Goal: Transaction & Acquisition: Purchase product/service

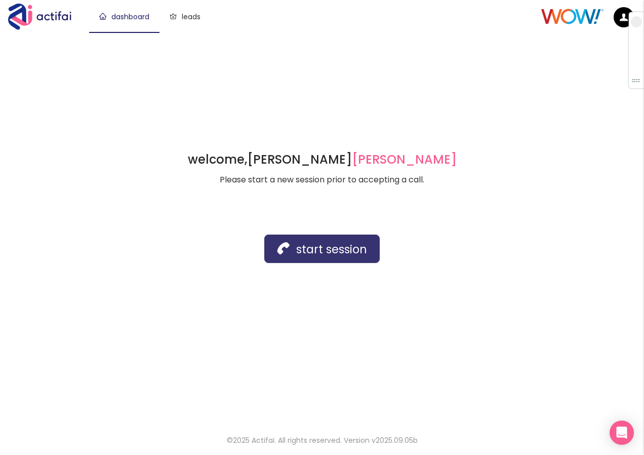
click at [302, 251] on button "start session" at bounding box center [321, 248] width 115 height 28
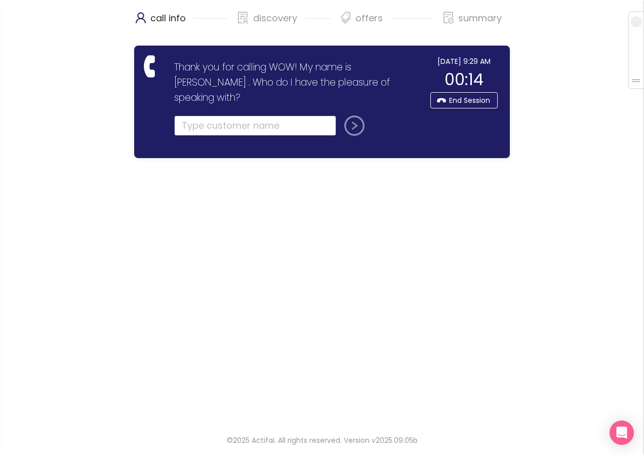
click at [226, 115] on input "text" at bounding box center [255, 125] width 162 height 20
type input "[PERSON_NAME]"
click at [362, 115] on button "submit" at bounding box center [352, 125] width 24 height 20
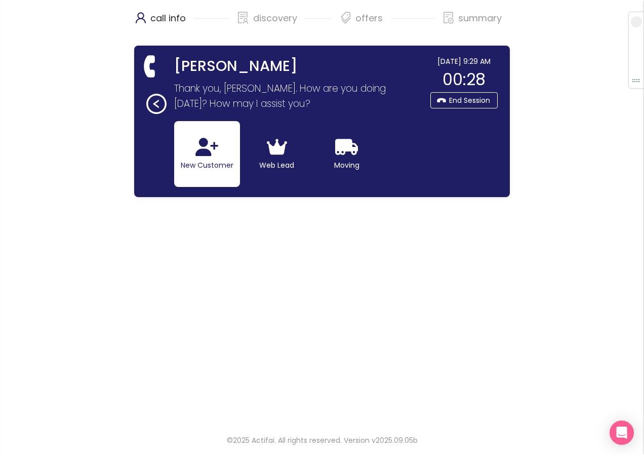
drag, startPoint x: 219, startPoint y: 162, endPoint x: 218, endPoint y: 184, distance: 22.8
click at [219, 162] on button "New Customer" at bounding box center [207, 154] width 66 height 66
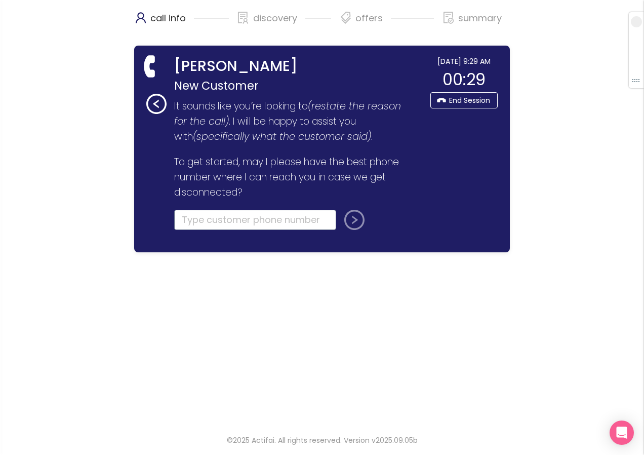
click at [196, 221] on input "tel" at bounding box center [255, 220] width 162 height 20
type input "[PHONE_NUMBER]"
click at [349, 226] on button "submit" at bounding box center [352, 220] width 24 height 20
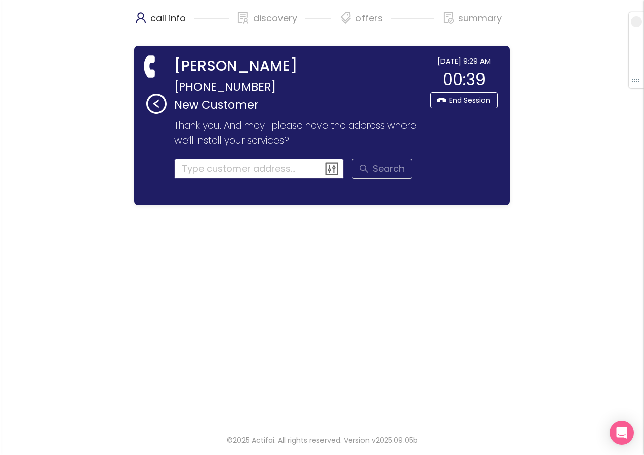
click at [200, 173] on input at bounding box center [259, 169] width 170 height 20
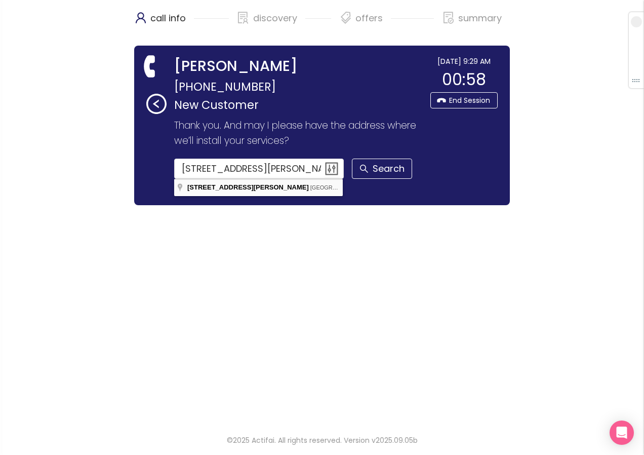
type input "[STREET_ADDRESS][PERSON_NAME]"
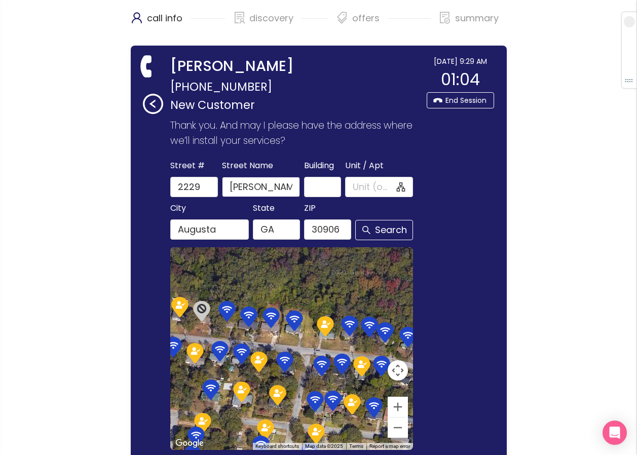
click at [264, 186] on input "[PERSON_NAME]" at bounding box center [261, 187] width 78 height 20
drag, startPoint x: 275, startPoint y: 190, endPoint x: 300, endPoint y: 189, distance: 24.8
click at [300, 189] on div "[GEOGRAPHIC_DATA] Name [PERSON_NAME][GEOGRAPHIC_DATA] / Apt" at bounding box center [291, 178] width 247 height 38
click at [382, 231] on button "Search" at bounding box center [384, 230] width 58 height 20
type input "[PERSON_NAME]"
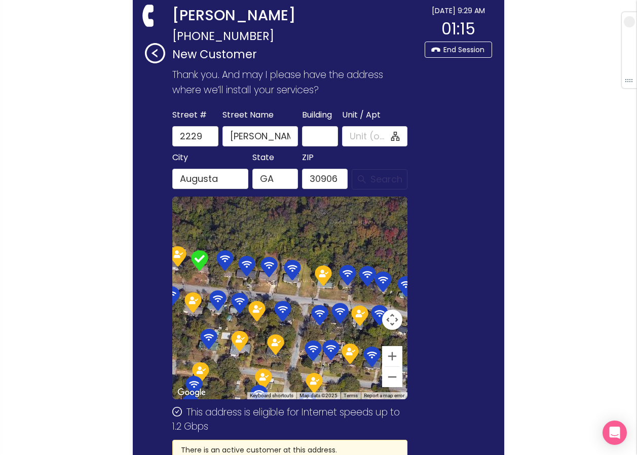
scroll to position [145, 0]
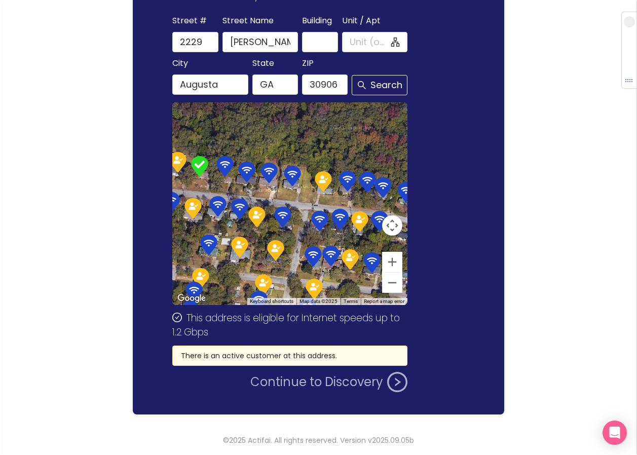
click at [290, 386] on button "Continue to Discovery" at bounding box center [328, 382] width 157 height 20
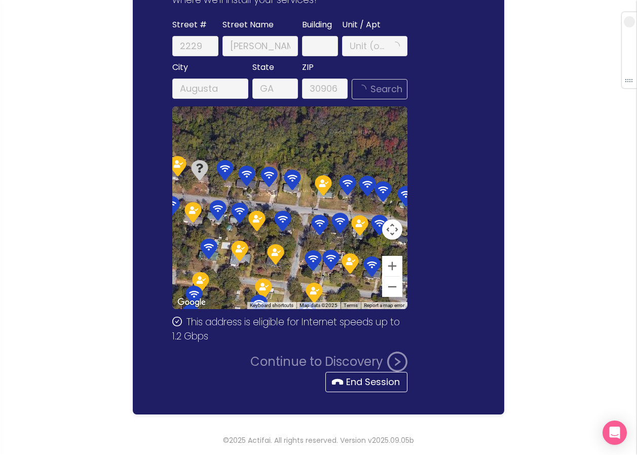
scroll to position [0, 0]
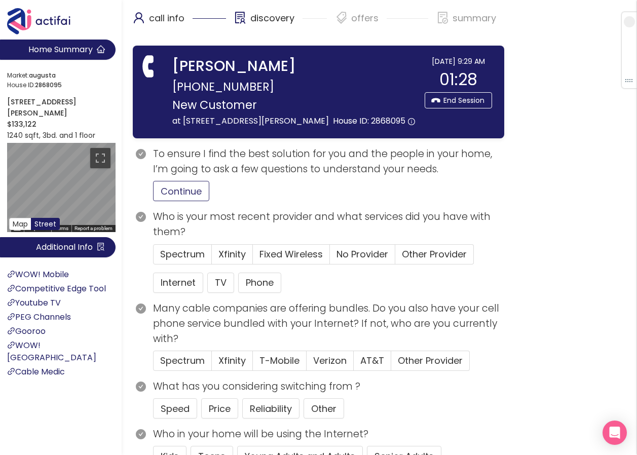
click at [169, 201] on button "Continue" at bounding box center [181, 191] width 56 height 20
click at [415, 260] on span "Other Provider" at bounding box center [434, 254] width 65 height 13
click at [395, 257] on input "Other Provider" at bounding box center [395, 257] width 0 height 0
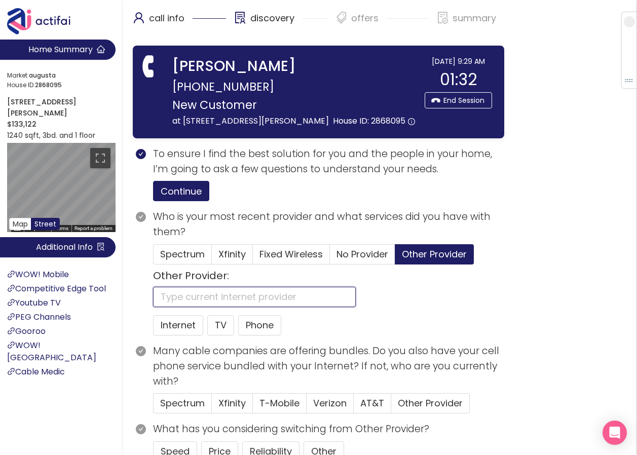
click at [224, 307] on input "text" at bounding box center [254, 297] width 203 height 20
type input "WOW"
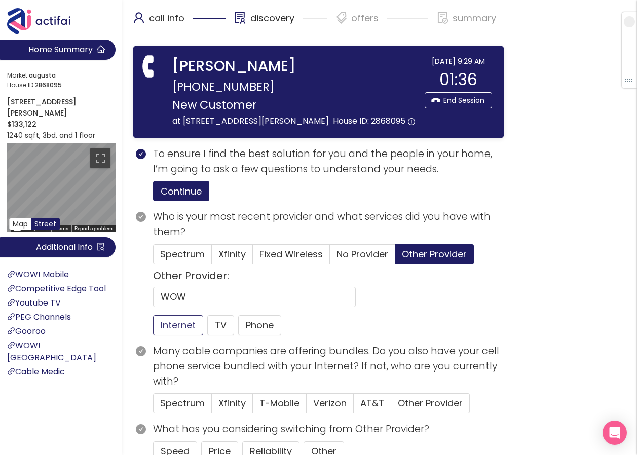
click at [172, 335] on button "Internet" at bounding box center [178, 325] width 50 height 20
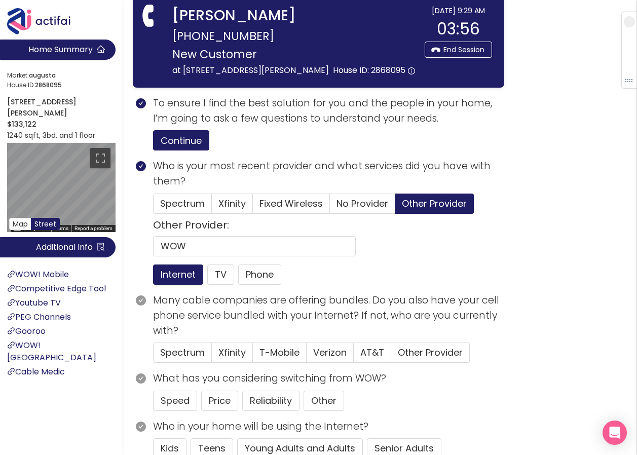
scroll to position [101, 0]
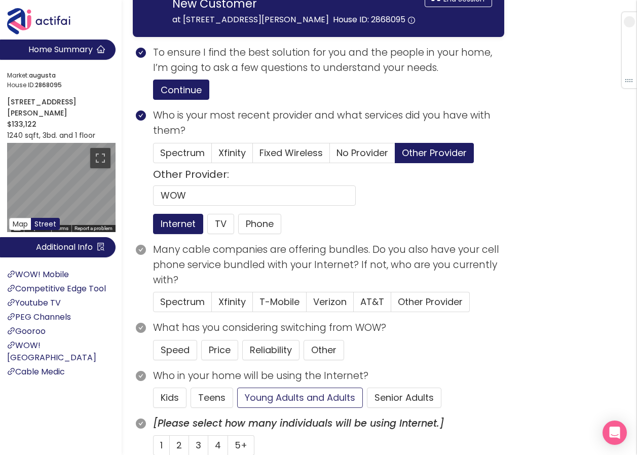
click at [307, 408] on button "Young Adults and Adults" at bounding box center [300, 397] width 126 height 20
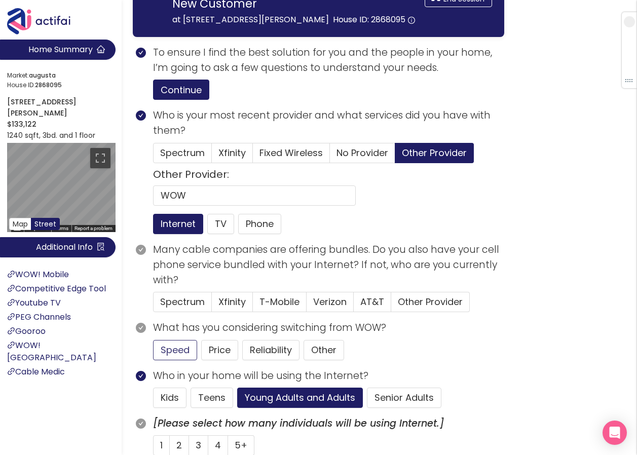
click at [163, 360] on button "Speed" at bounding box center [175, 350] width 44 height 20
click at [207, 359] on button "Price" at bounding box center [219, 350] width 37 height 20
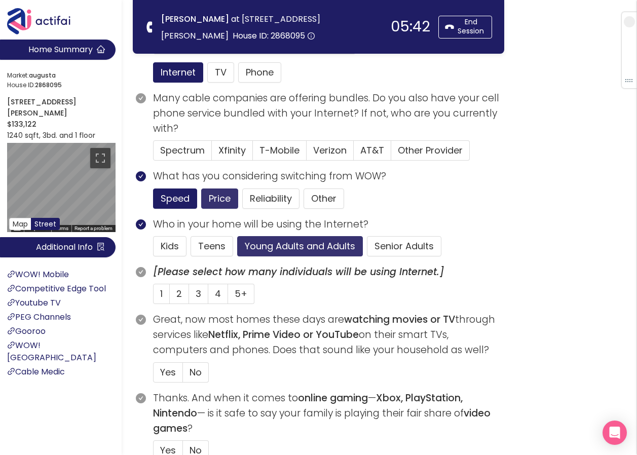
scroll to position [203, 0]
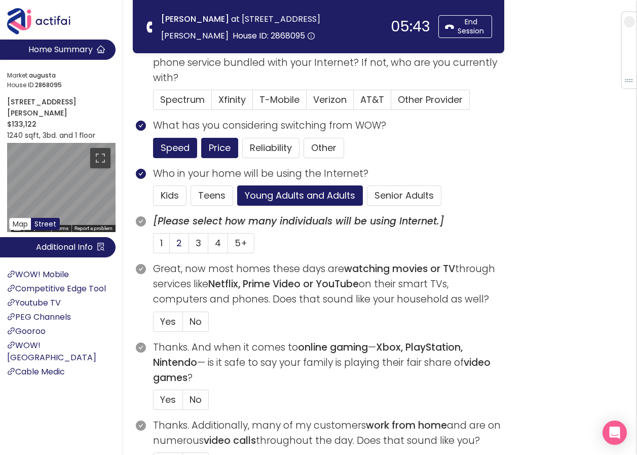
click at [177, 245] on span "2" at bounding box center [179, 243] width 6 height 13
click at [170, 246] on input "2" at bounding box center [170, 246] width 0 height 0
click at [162, 321] on span "Yes" at bounding box center [168, 321] width 16 height 13
click at [153, 325] on input "Yes" at bounding box center [153, 325] width 0 height 0
click at [161, 392] on label "Yes" at bounding box center [168, 399] width 30 height 20
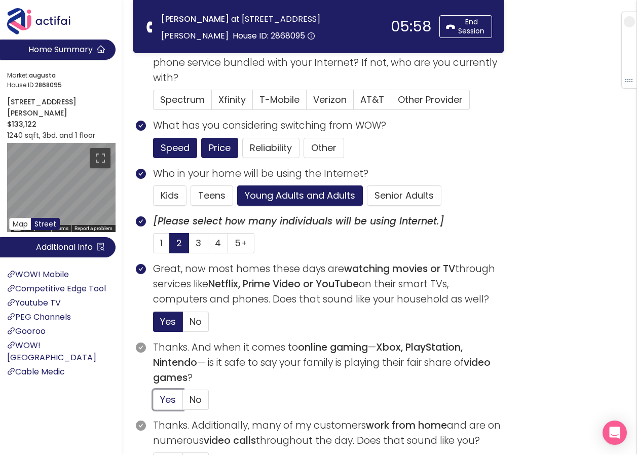
click at [153, 403] on input "Yes" at bounding box center [153, 403] width 0 height 0
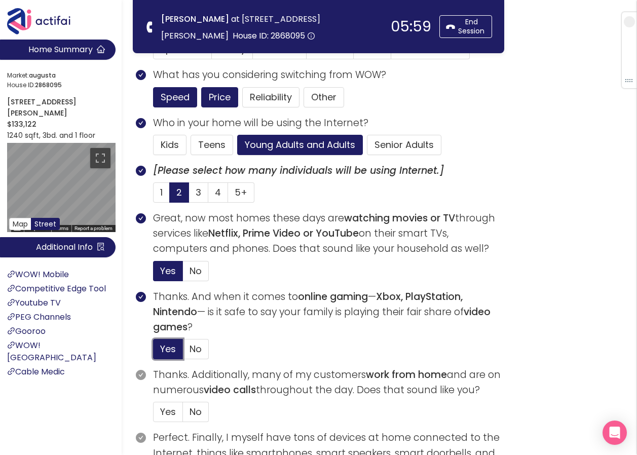
scroll to position [304, 0]
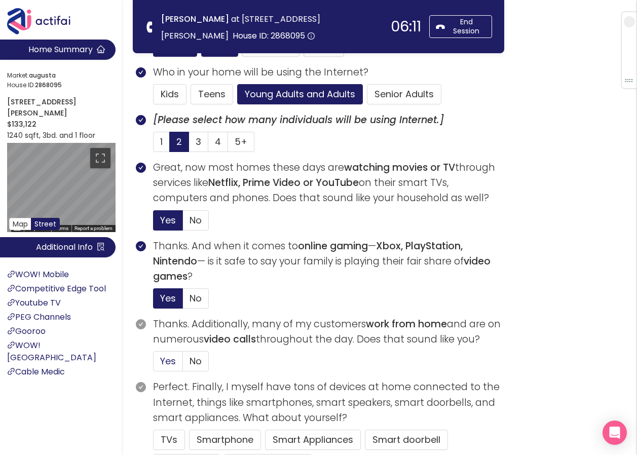
click at [159, 363] on label "Yes" at bounding box center [168, 361] width 30 height 20
click at [153, 364] on input "Yes" at bounding box center [153, 364] width 0 height 0
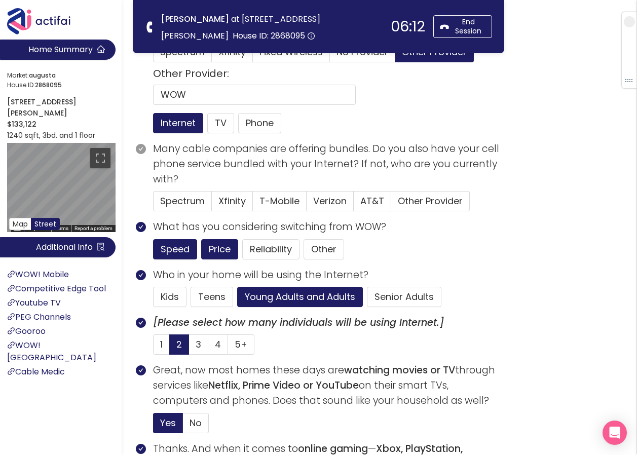
scroll to position [0, 0]
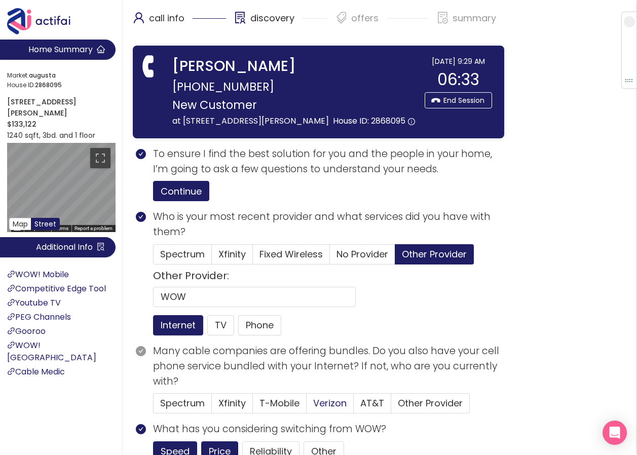
drag, startPoint x: 330, startPoint y: 416, endPoint x: 343, endPoint y: 412, distance: 13.3
click at [330, 409] on span "Verizon" at bounding box center [329, 403] width 33 height 13
click at [306, 406] on input "Verizon" at bounding box center [306, 406] width 0 height 0
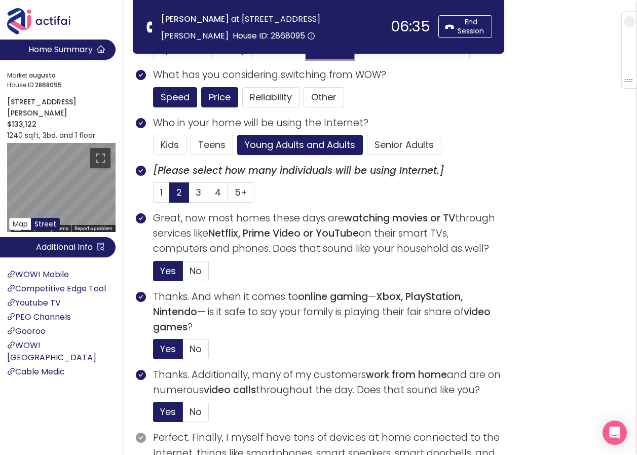
scroll to position [355, 0]
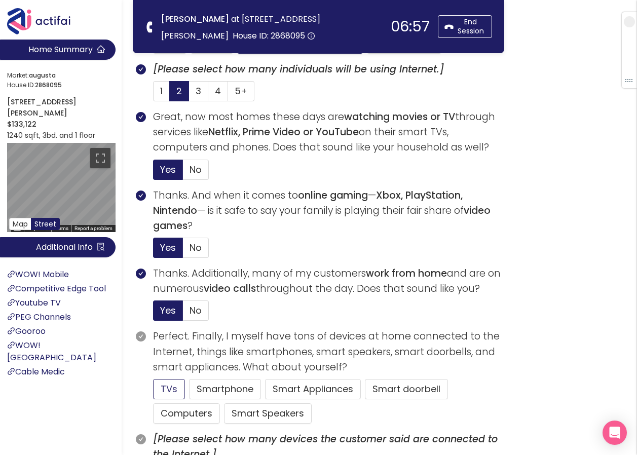
click at [171, 384] on button "TVs" at bounding box center [169, 389] width 32 height 20
click at [194, 411] on button "Computers" at bounding box center [186, 413] width 67 height 20
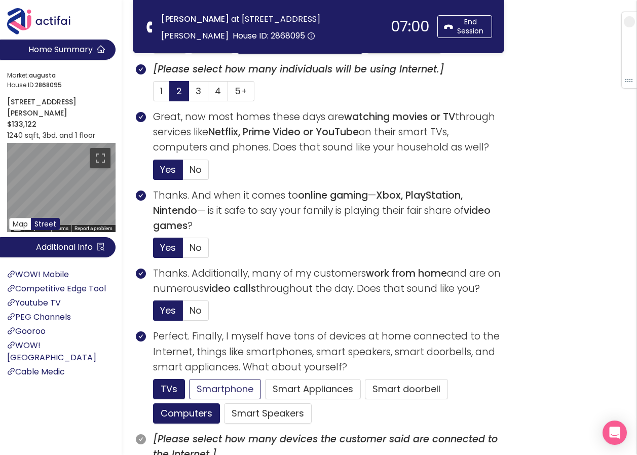
click at [212, 387] on button "Smartphone" at bounding box center [225, 389] width 72 height 20
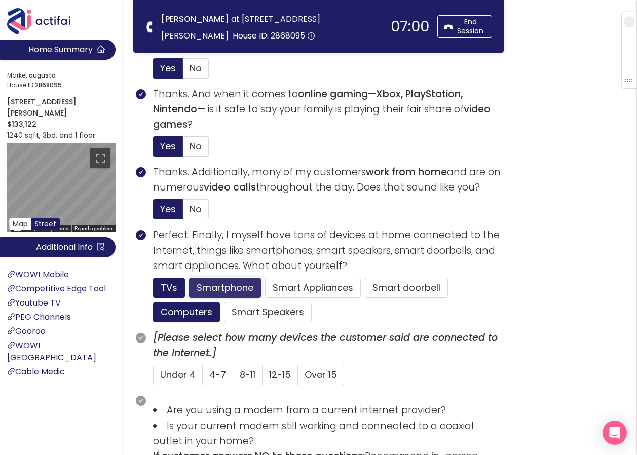
scroll to position [506, 0]
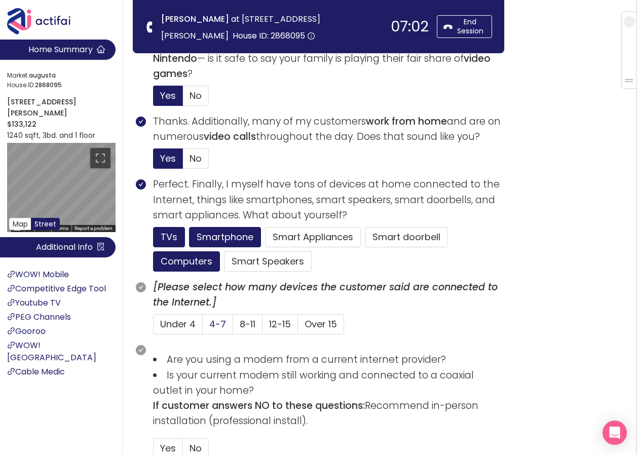
click at [209, 321] on label "4-7" at bounding box center [218, 324] width 30 height 20
click at [203, 327] on input "4-7" at bounding box center [203, 327] width 0 height 0
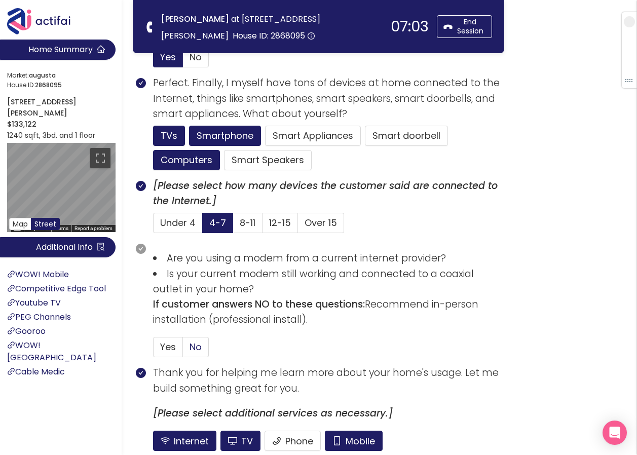
click at [193, 351] on span "No" at bounding box center [195, 346] width 12 height 13
click at [183, 350] on input "No" at bounding box center [183, 350] width 0 height 0
drag, startPoint x: 349, startPoint y: 437, endPoint x: 343, endPoint y: 437, distance: 6.1
click at [349, 438] on button "Mobile" at bounding box center [354, 440] width 58 height 20
click at [246, 437] on button "TV" at bounding box center [240, 440] width 40 height 20
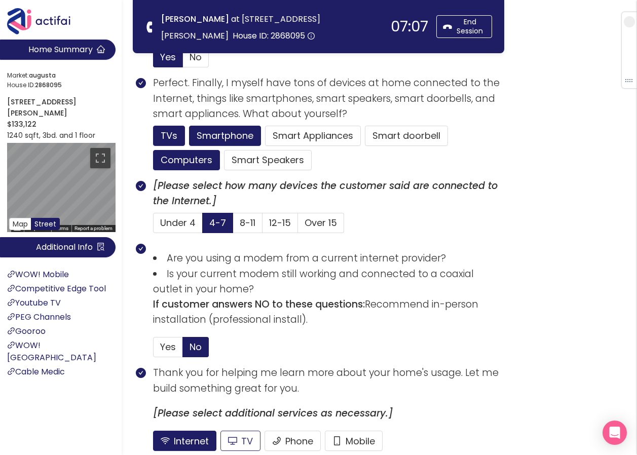
scroll to position [697, 0]
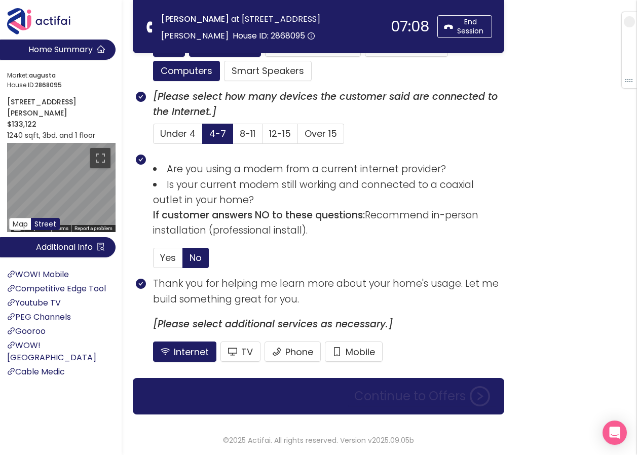
drag, startPoint x: 377, startPoint y: 397, endPoint x: 369, endPoint y: 371, distance: 27.1
click at [378, 397] on button "Continue to Offers" at bounding box center [422, 396] width 148 height 20
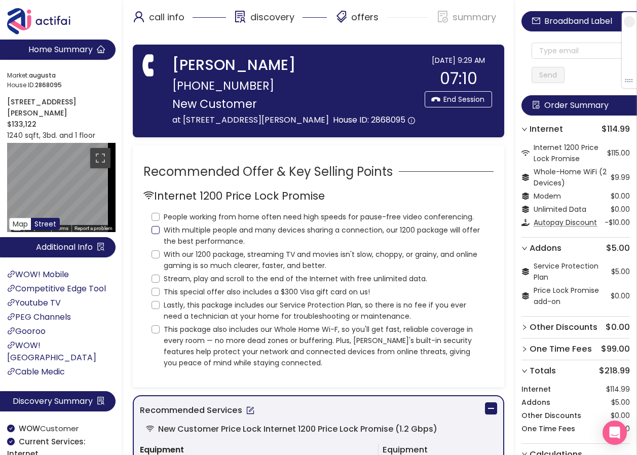
scroll to position [0, 0]
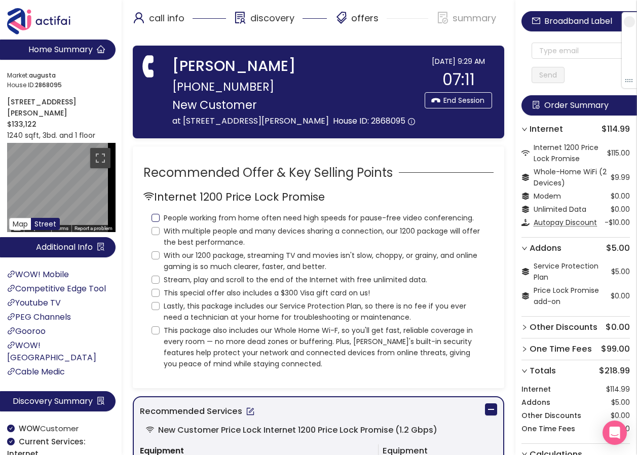
click at [156, 222] on input "People working from home often need high speeds for pause-free video conferenci…" at bounding box center [155, 218] width 8 height 8
checkbox input "true"
click at [154, 235] on input "With multiple people and many devices sharing a connection, our 1200 package wi…" at bounding box center [155, 231] width 8 height 8
checkbox input "true"
click at [154, 259] on input "With our 1200 package, streaming TV and movies isn't slow, choppy, or grainy, a…" at bounding box center [155, 255] width 8 height 8
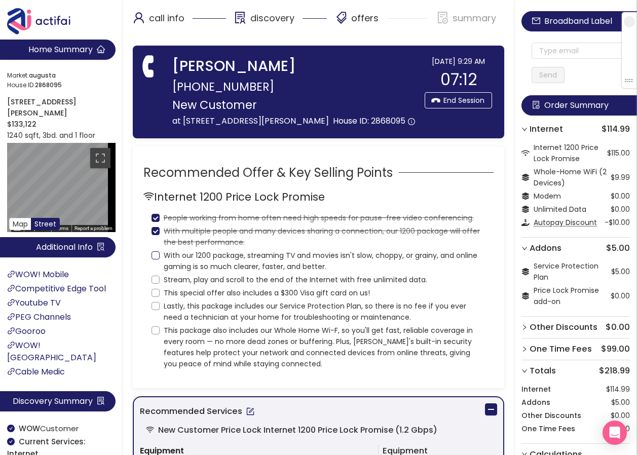
checkbox input "true"
click at [154, 284] on input "Stream, play and scroll to the end of the Internet with free unlimited data." at bounding box center [155, 279] width 8 height 8
checkbox input "true"
click at [153, 297] on input "This special offer also includes a $300 Visa gift card on us!" at bounding box center [155, 293] width 8 height 8
checkbox input "true"
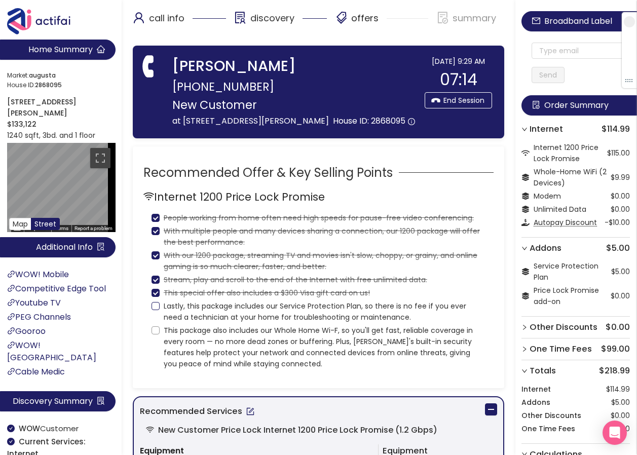
click at [154, 310] on input "Lastly, this package includes our Service Protection Plan, so there is no fee i…" at bounding box center [155, 306] width 8 height 8
checkbox input "true"
click at [155, 334] on input "This package also includes our Whole Home Wi-F, so you'll get fast, reliable co…" at bounding box center [155, 330] width 8 height 8
checkbox input "true"
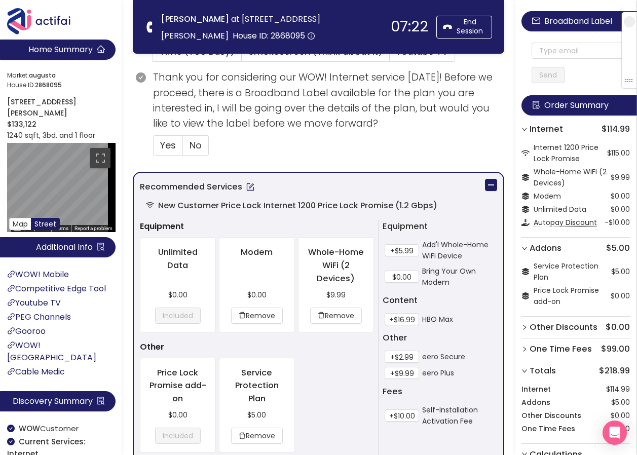
scroll to position [456, 0]
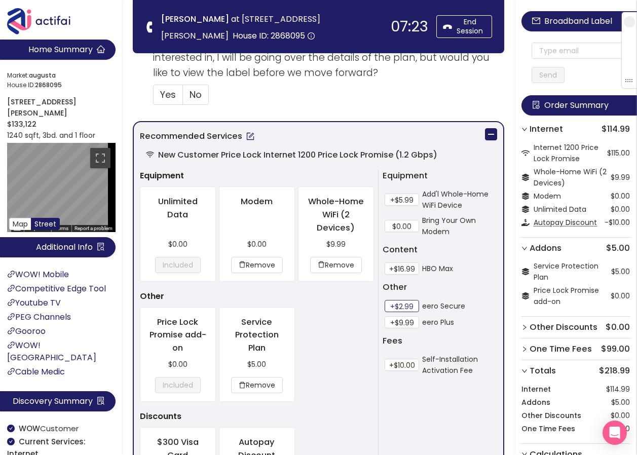
click at [401, 305] on button "+$2.99" at bounding box center [401, 306] width 34 height 12
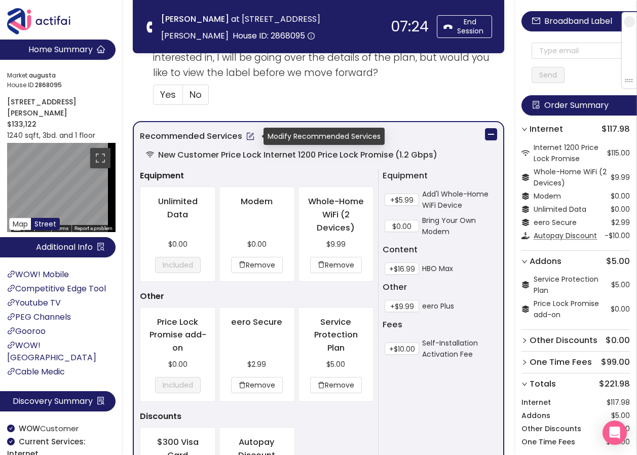
click at [247, 136] on button "button" at bounding box center [250, 136] width 16 height 16
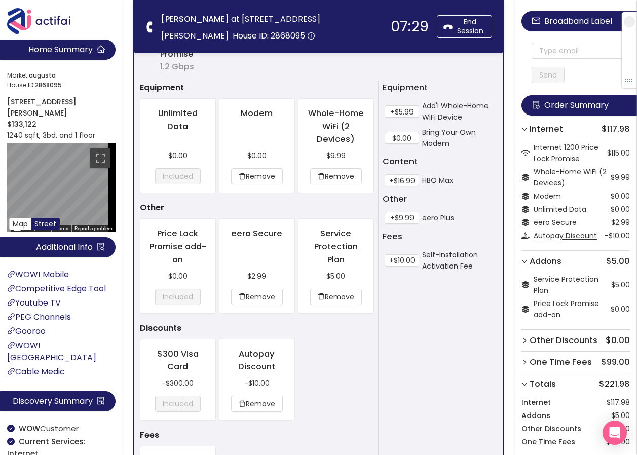
scroll to position [773, 0]
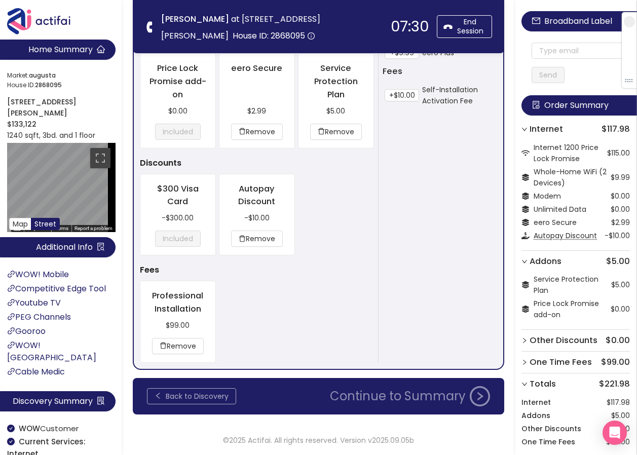
click at [211, 395] on button "Back to Discovery" at bounding box center [191, 396] width 89 height 16
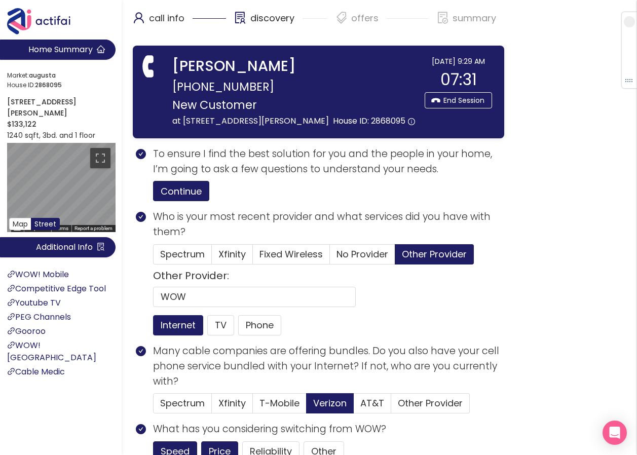
scroll to position [203, 0]
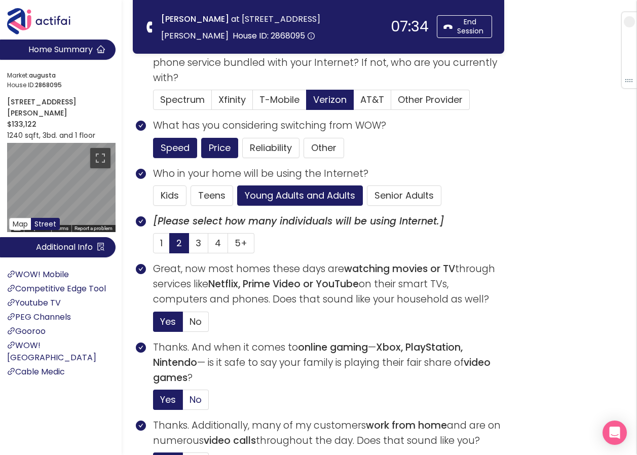
click at [198, 396] on span "No" at bounding box center [195, 399] width 12 height 13
click at [183, 403] on input "No" at bounding box center [183, 403] width 0 height 0
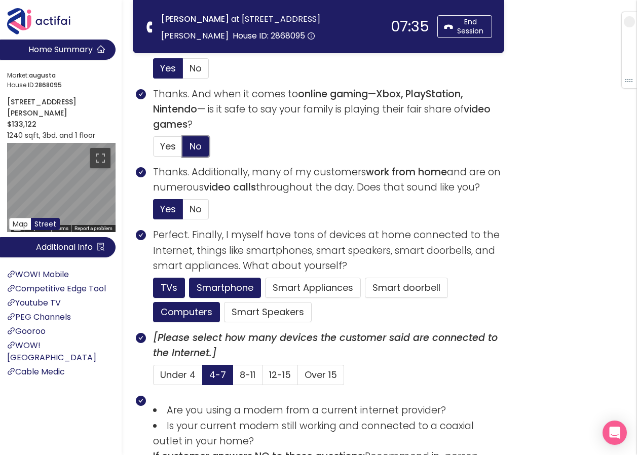
scroll to position [697, 0]
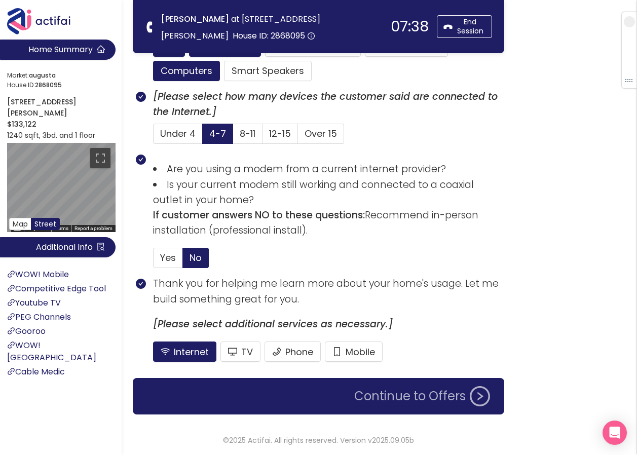
click at [380, 399] on button "Continue to Offers" at bounding box center [422, 396] width 148 height 20
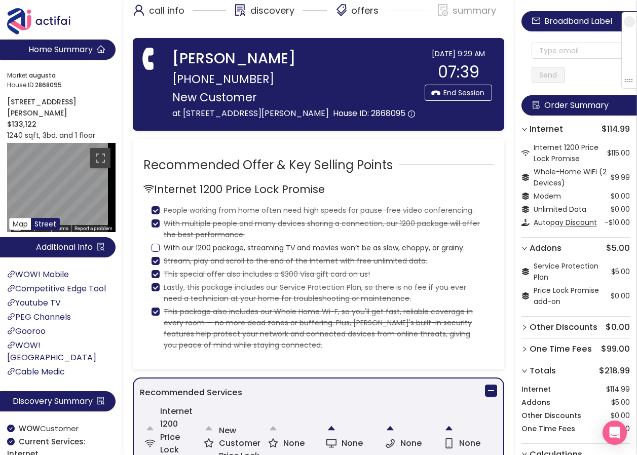
scroll to position [0, 0]
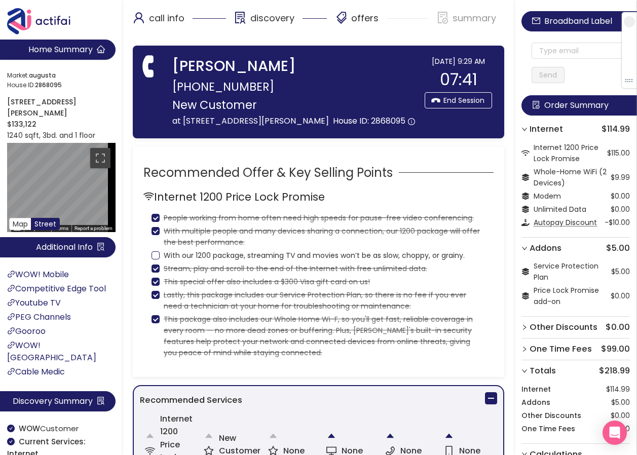
click at [155, 259] on input "With our 1200 package, streaming TV and movies won’t be as slow, choppy, or gra…" at bounding box center [155, 255] width 8 height 8
checkbox input "true"
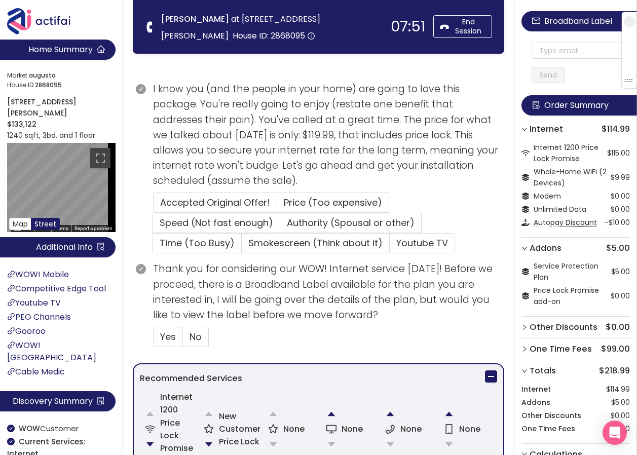
scroll to position [304, 0]
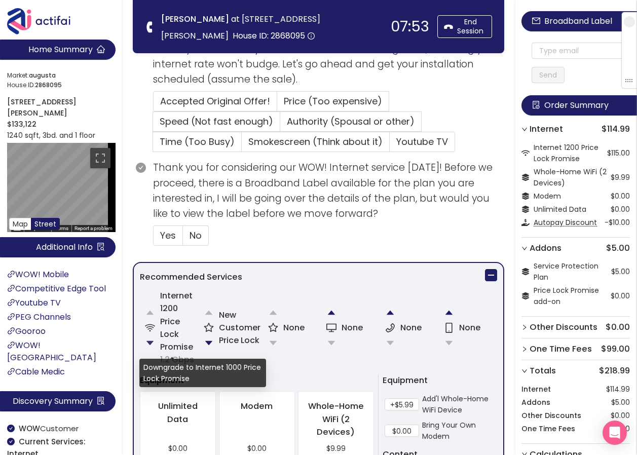
click at [146, 341] on button "button" at bounding box center [150, 343] width 20 height 20
click at [150, 342] on button "button" at bounding box center [150, 343] width 20 height 20
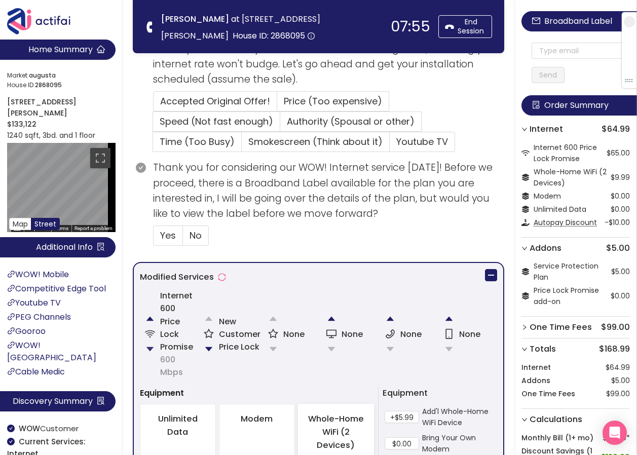
scroll to position [405, 0]
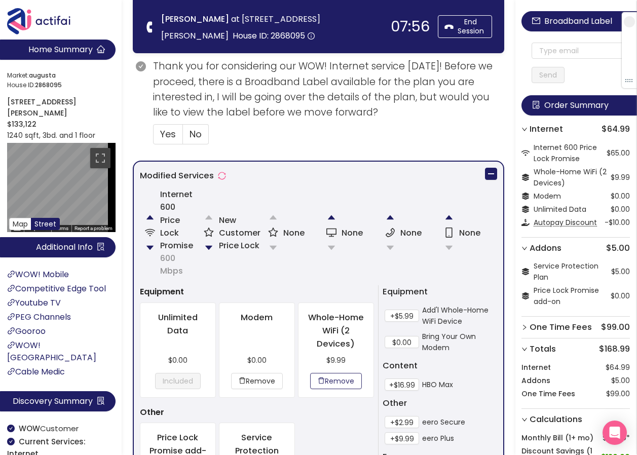
click at [341, 376] on button "Remove" at bounding box center [336, 381] width 52 height 16
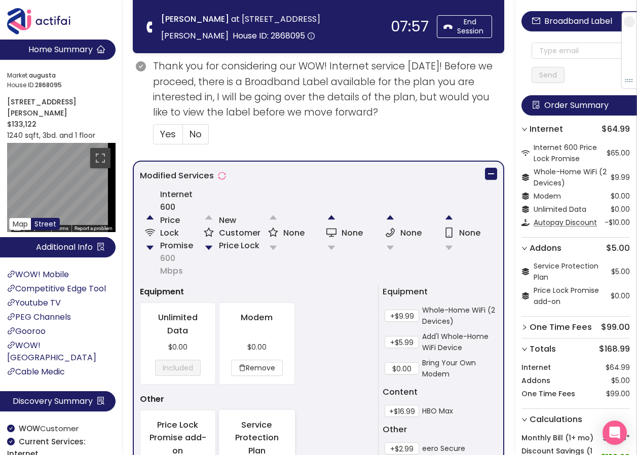
scroll to position [506, 0]
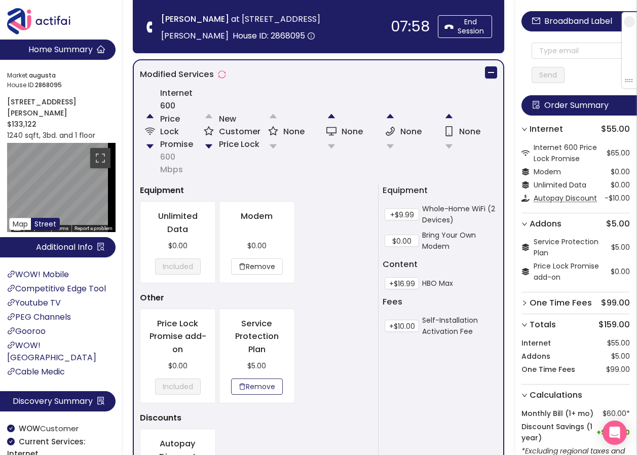
click at [261, 385] on button "Remove" at bounding box center [257, 386] width 52 height 16
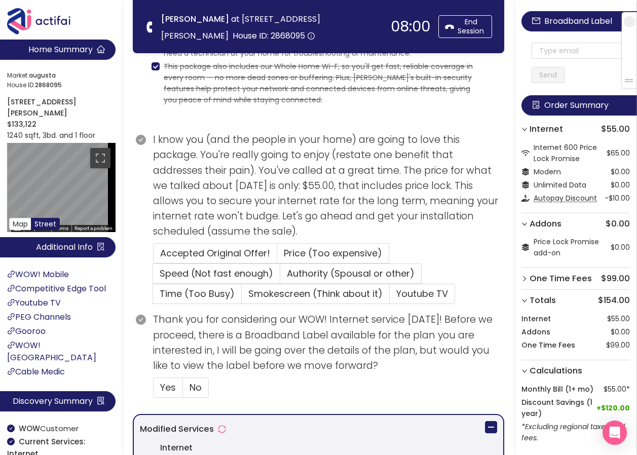
scroll to position [253, 0]
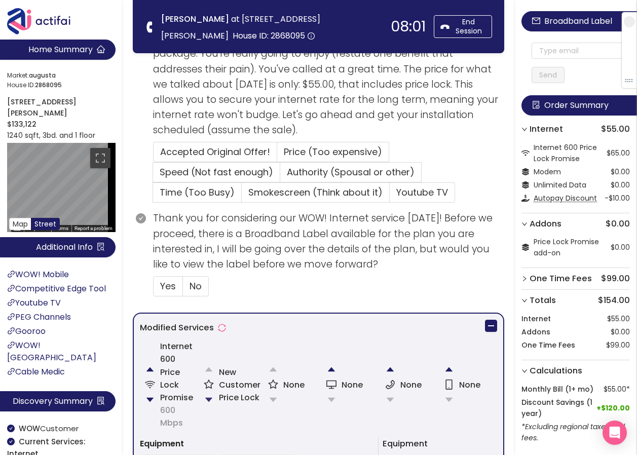
click at [211, 398] on button "button" at bounding box center [209, 399] width 20 height 20
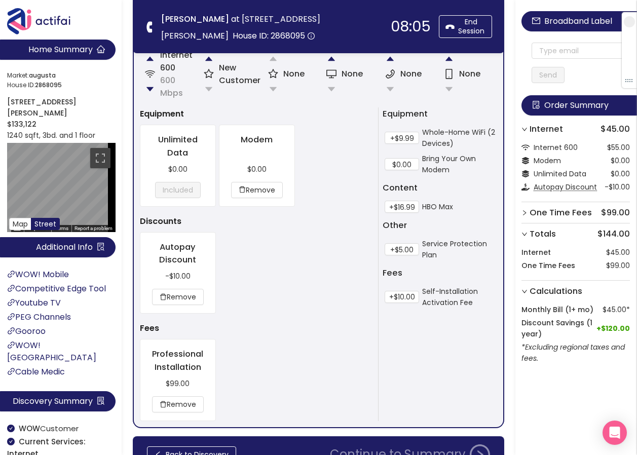
scroll to position [355, 0]
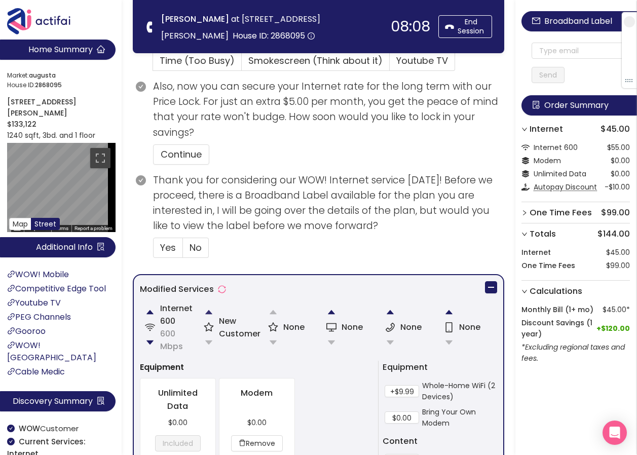
click at [208, 311] on button "button" at bounding box center [209, 312] width 20 height 20
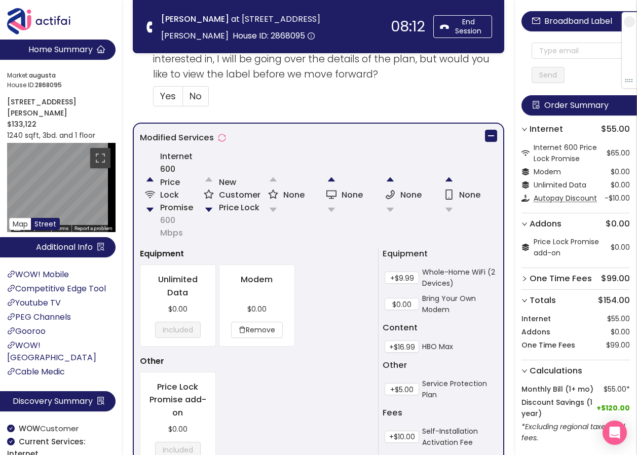
scroll to position [494, 0]
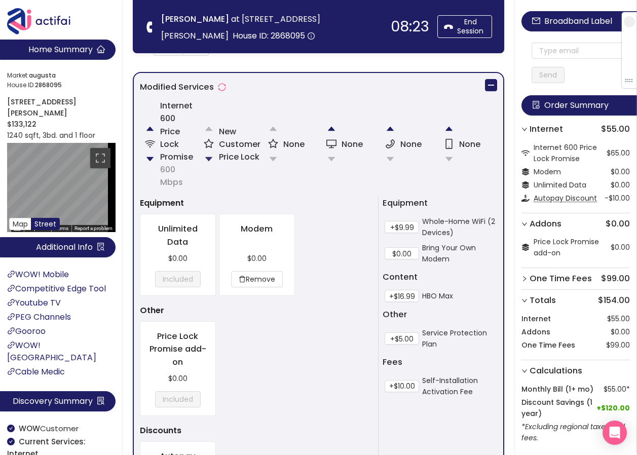
click at [208, 158] on button "button" at bounding box center [209, 159] width 20 height 20
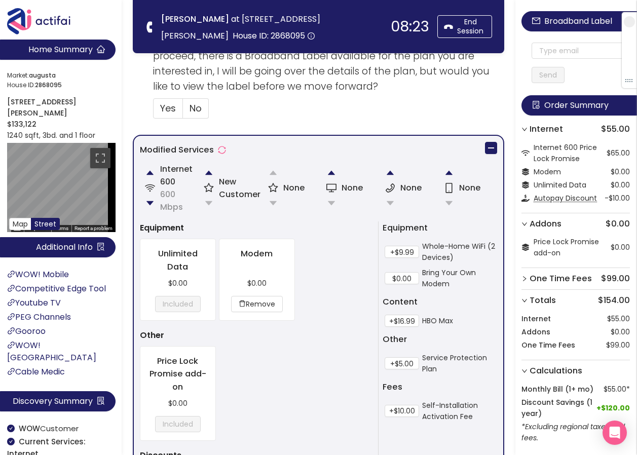
scroll to position [557, 0]
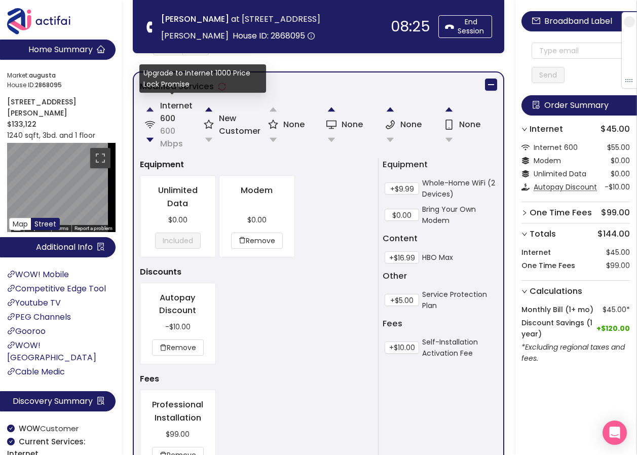
click at [151, 109] on button "button" at bounding box center [150, 109] width 20 height 20
click at [150, 109] on button "button" at bounding box center [150, 109] width 20 height 20
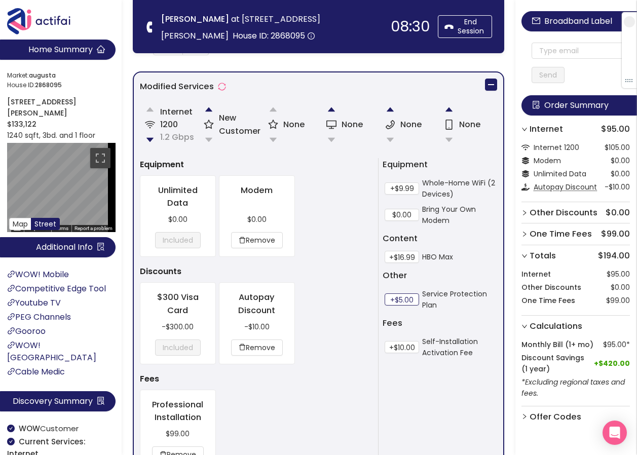
click at [400, 295] on button "+$5.00" at bounding box center [401, 299] width 34 height 12
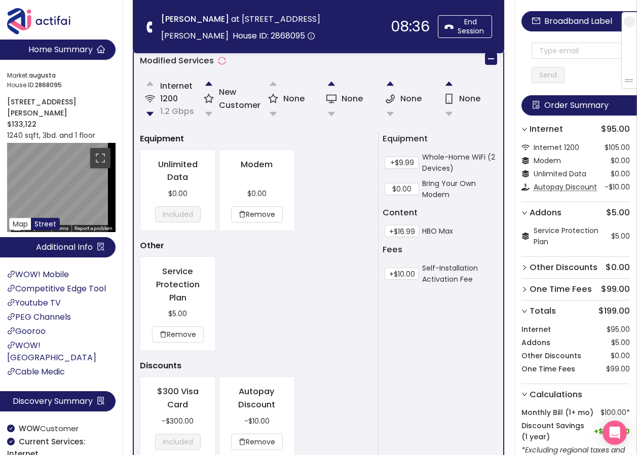
scroll to position [482, 0]
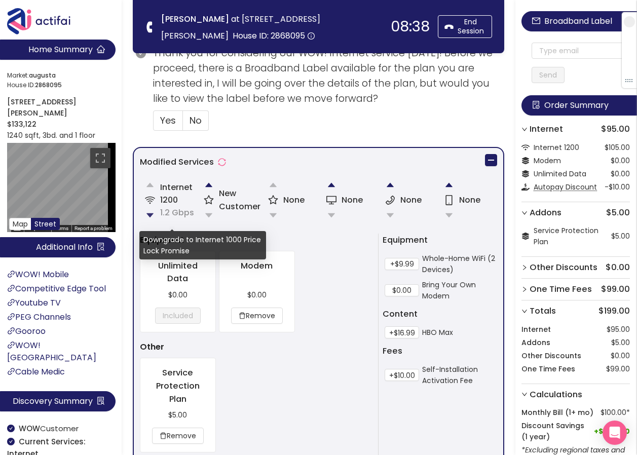
click at [145, 213] on button "button" at bounding box center [150, 215] width 20 height 20
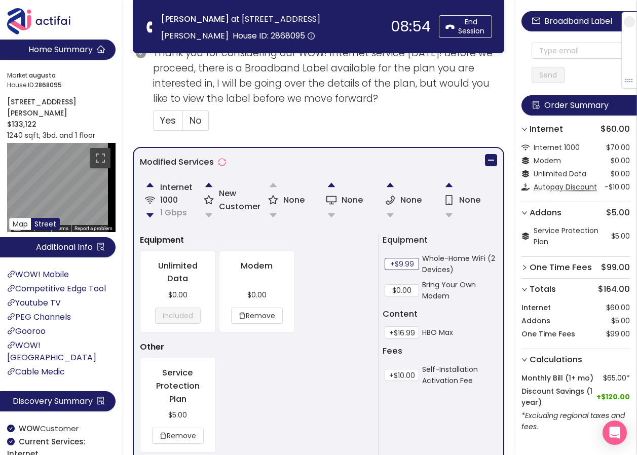
click at [400, 264] on button "+$9.99" at bounding box center [401, 264] width 34 height 12
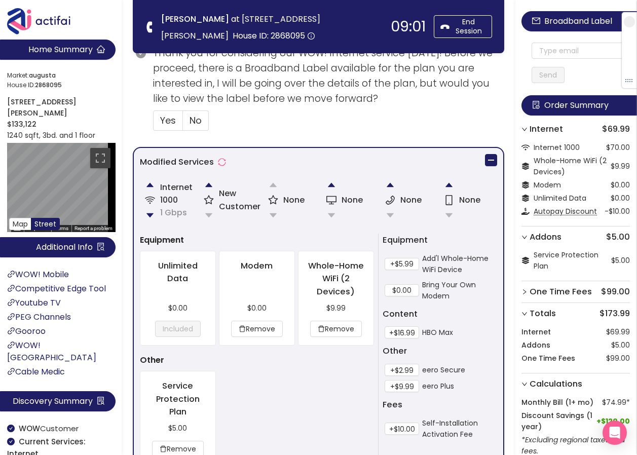
scroll to position [380, 0]
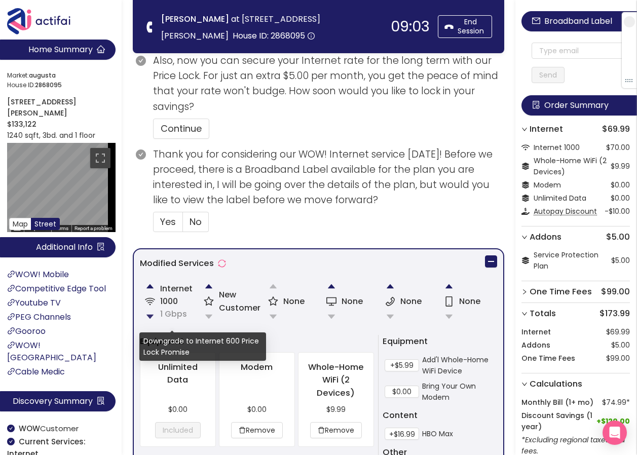
click at [148, 317] on button "button" at bounding box center [150, 316] width 20 height 20
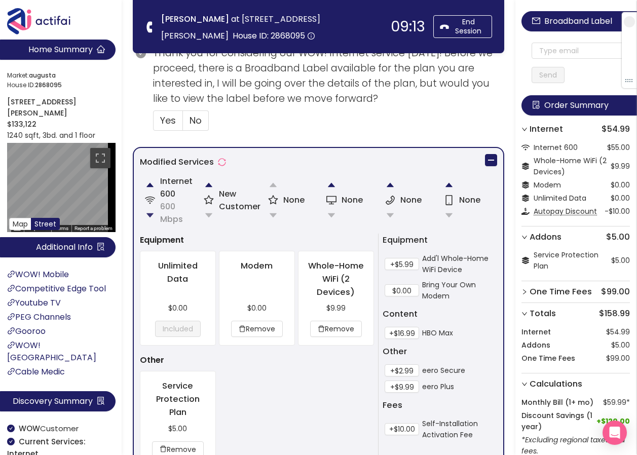
scroll to position [532, 0]
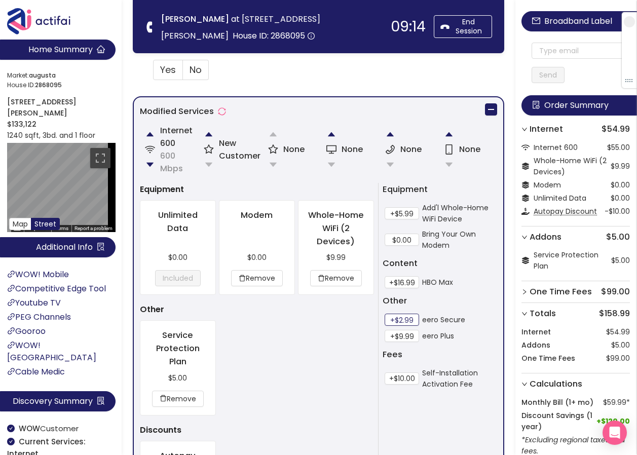
click at [389, 318] on button "+$2.99" at bounding box center [401, 319] width 34 height 12
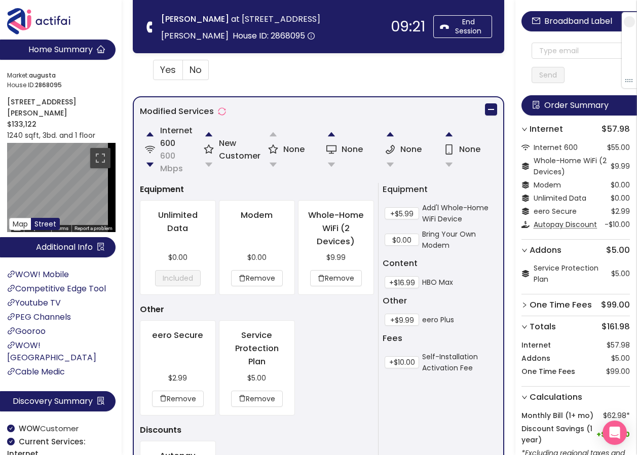
scroll to position [583, 0]
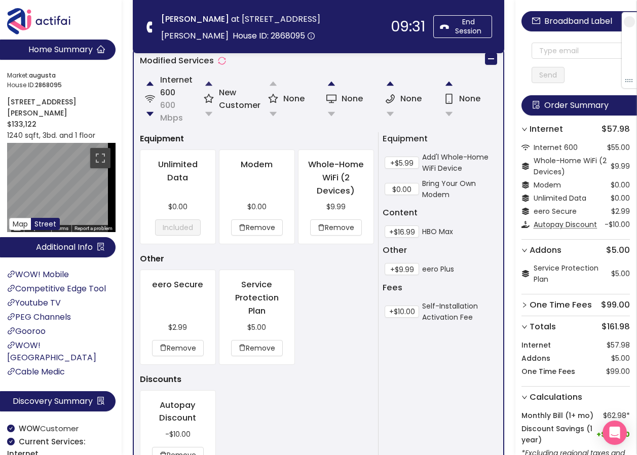
click at [206, 82] on button "button" at bounding box center [209, 83] width 20 height 20
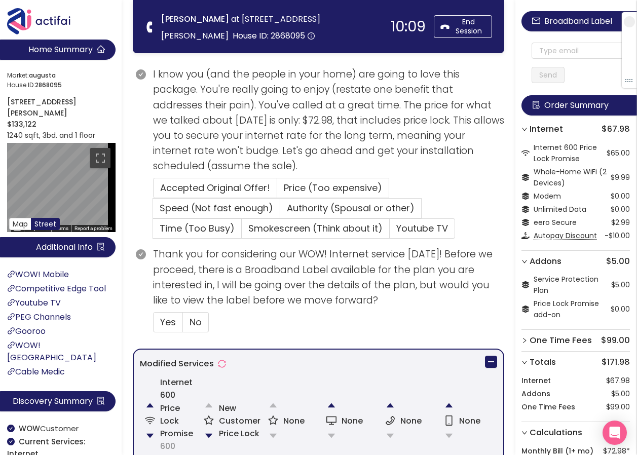
scroll to position [319, 0]
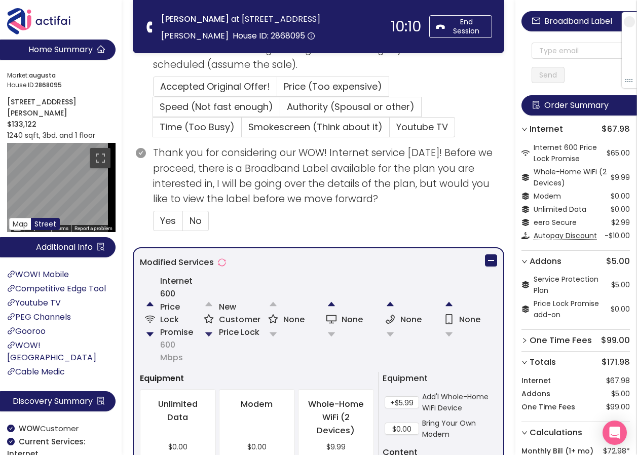
click at [212, 333] on button "button" at bounding box center [209, 334] width 20 height 20
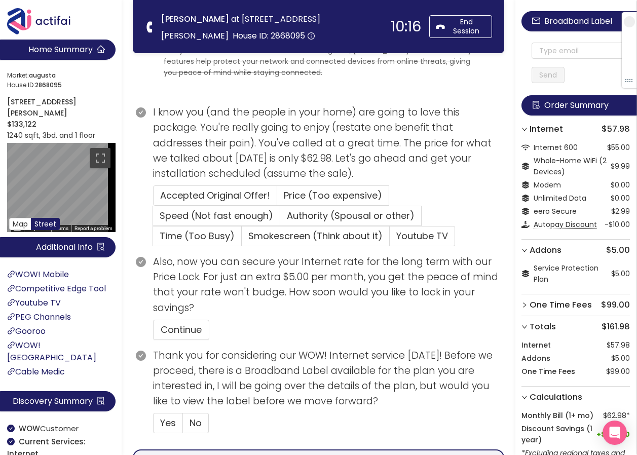
scroll to position [331, 0]
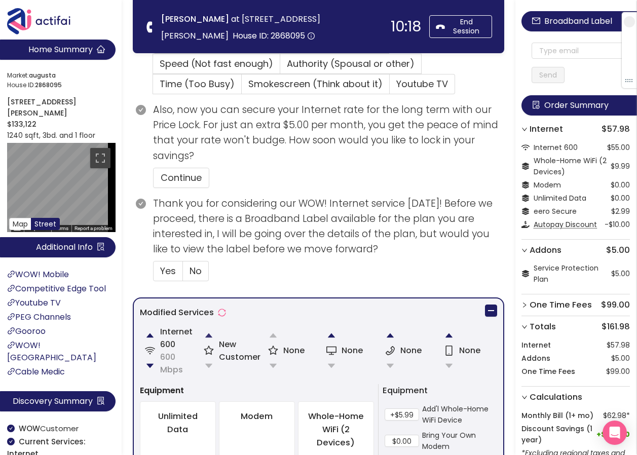
click at [204, 337] on button "button" at bounding box center [209, 335] width 20 height 20
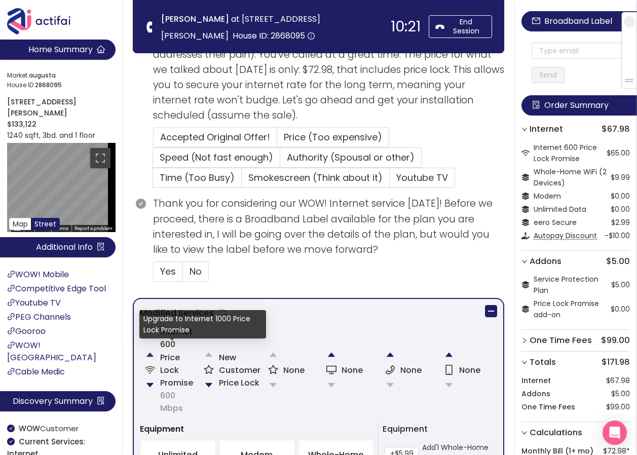
click at [147, 351] on button "button" at bounding box center [150, 354] width 20 height 20
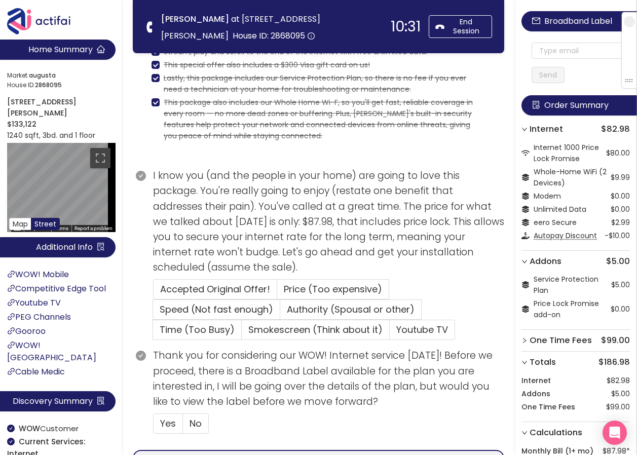
scroll to position [217, 0]
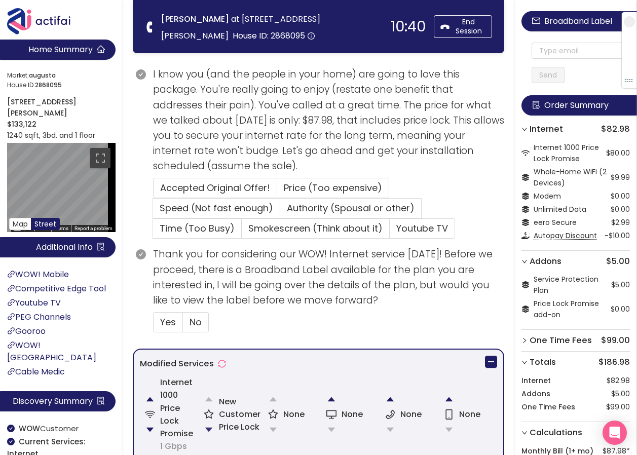
drag, startPoint x: 209, startPoint y: 425, endPoint x: 218, endPoint y: 420, distance: 10.9
click at [211, 424] on button "button" at bounding box center [209, 429] width 20 height 20
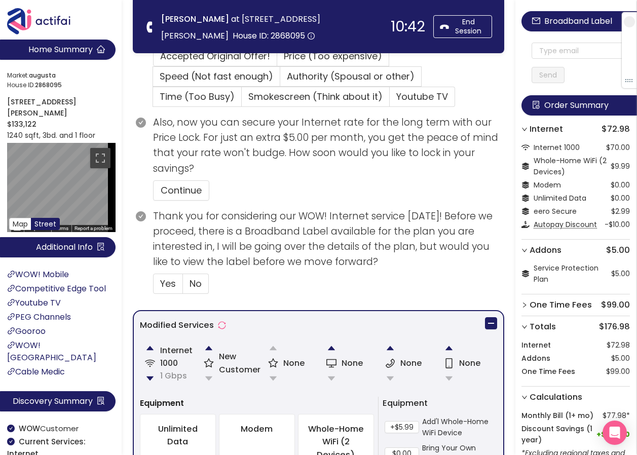
scroll to position [420, 0]
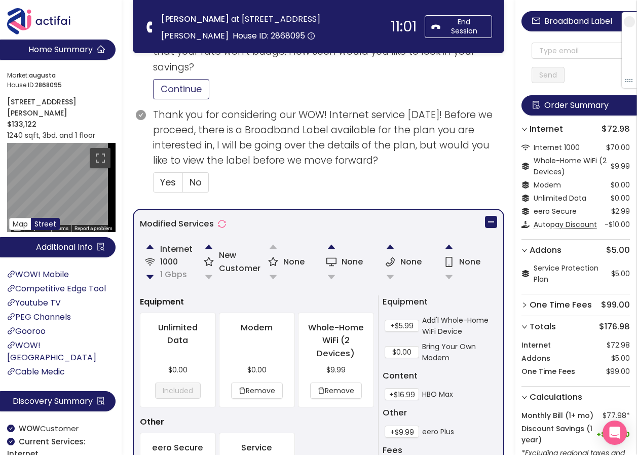
click at [193, 91] on button "Continue" at bounding box center [181, 89] width 56 height 20
click at [195, 184] on span "No" at bounding box center [195, 182] width 12 height 13
click at [183, 185] on input "No" at bounding box center [183, 185] width 0 height 0
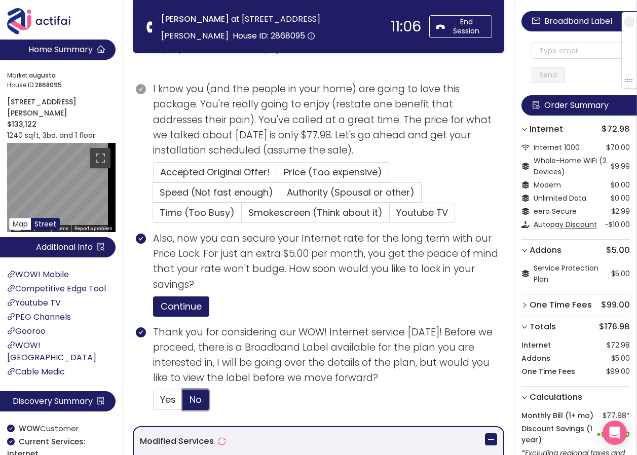
scroll to position [304, 0]
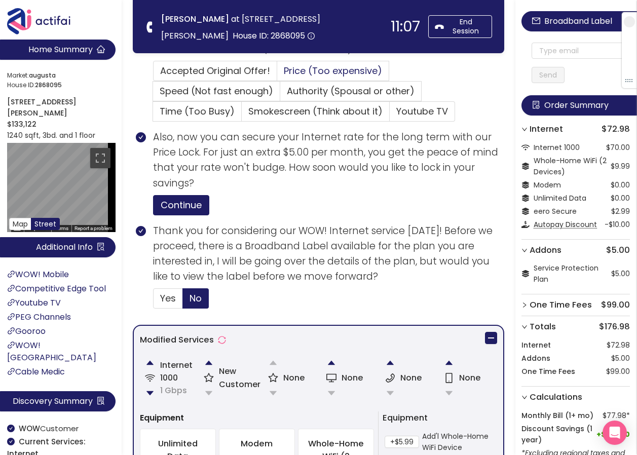
click at [299, 68] on span "Price (Too expensive)" at bounding box center [333, 70] width 98 height 13
click at [277, 74] on input "Price (Too expensive)" at bounding box center [277, 74] width 0 height 0
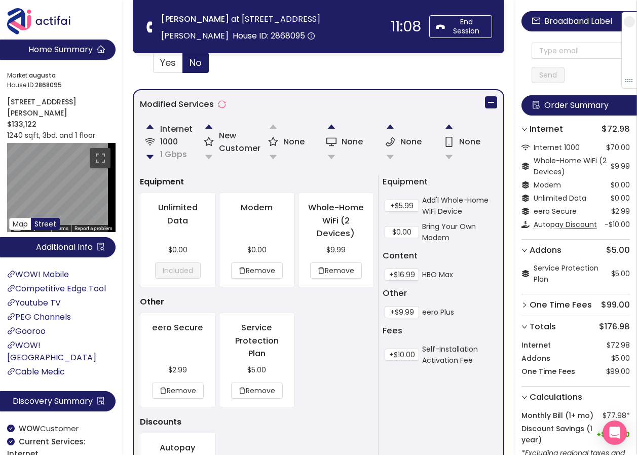
scroll to position [917, 0]
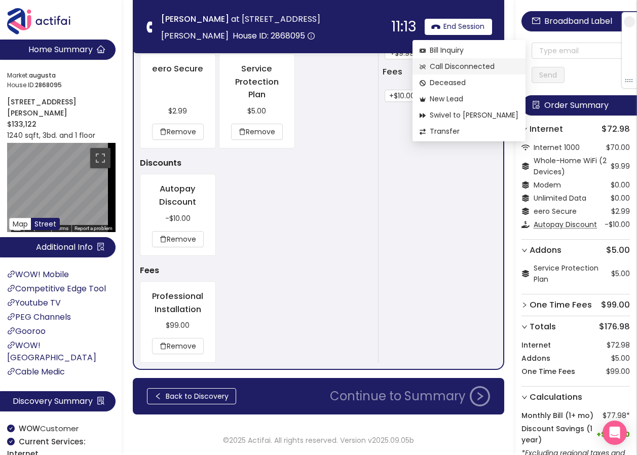
click at [451, 66] on span "Call Disconnected" at bounding box center [468, 66] width 99 height 11
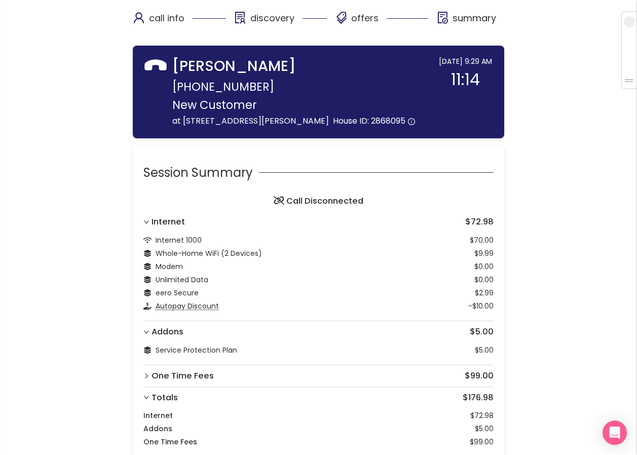
scroll to position [65, 0]
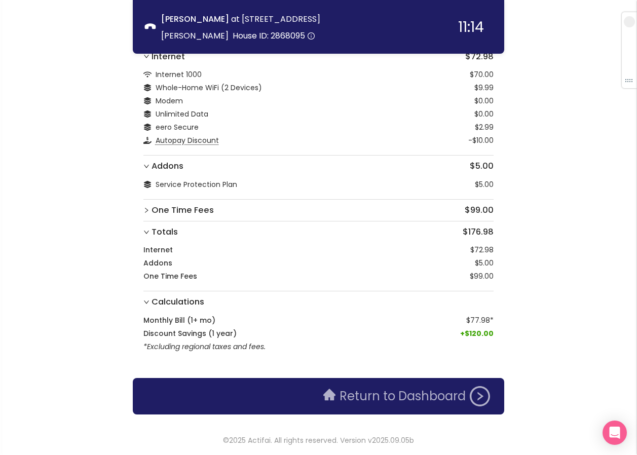
click at [362, 400] on button "Return to Dashboard" at bounding box center [406, 396] width 179 height 20
